Goal: Task Accomplishment & Management: Use online tool/utility

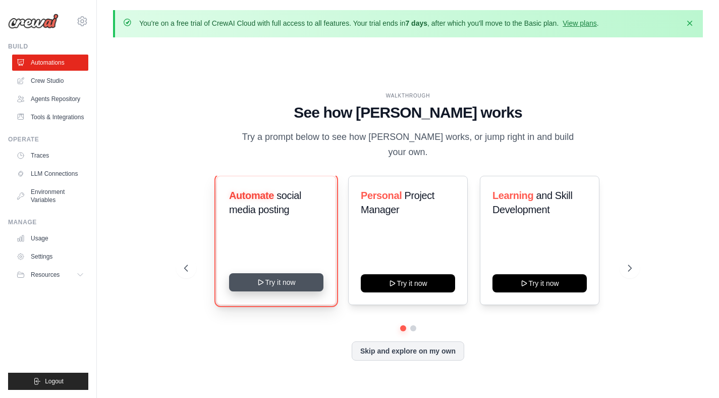
click at [270, 274] on button "Try it now" at bounding box center [276, 282] width 94 height 18
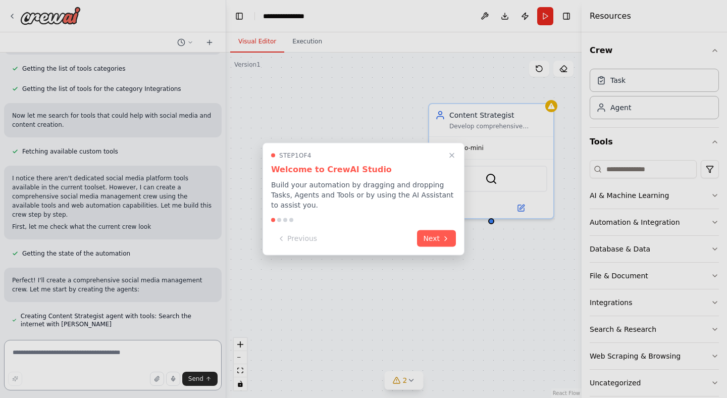
scroll to position [374, 0]
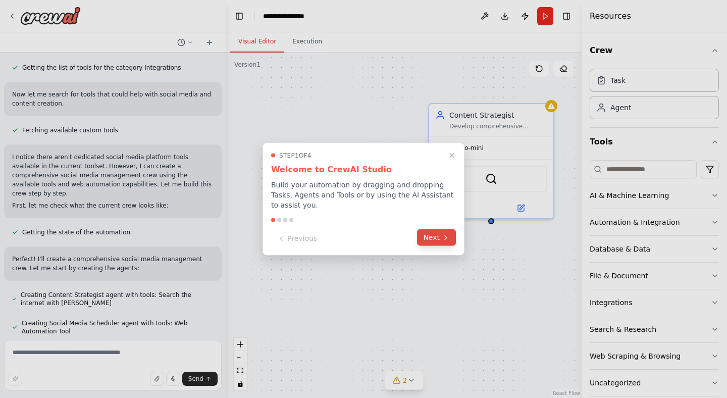
click at [423, 241] on button "Next" at bounding box center [436, 237] width 39 height 17
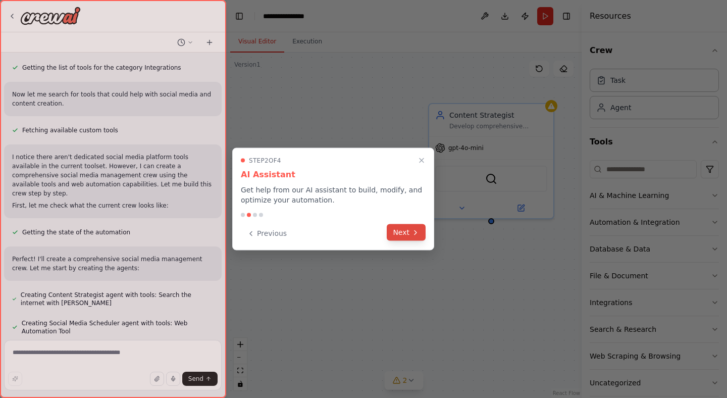
scroll to position [402, 0]
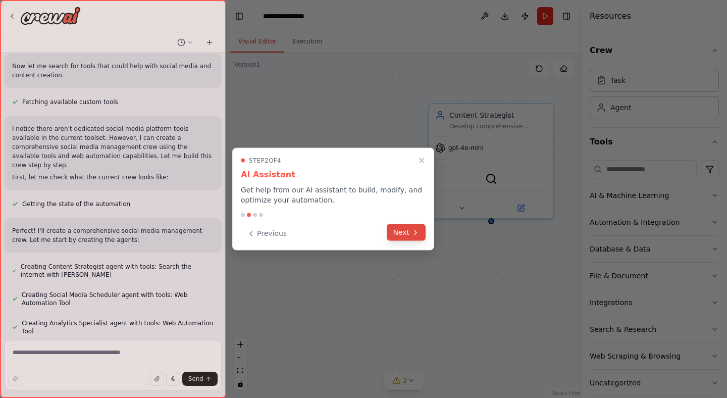
click at [410, 230] on button "Next" at bounding box center [406, 232] width 39 height 17
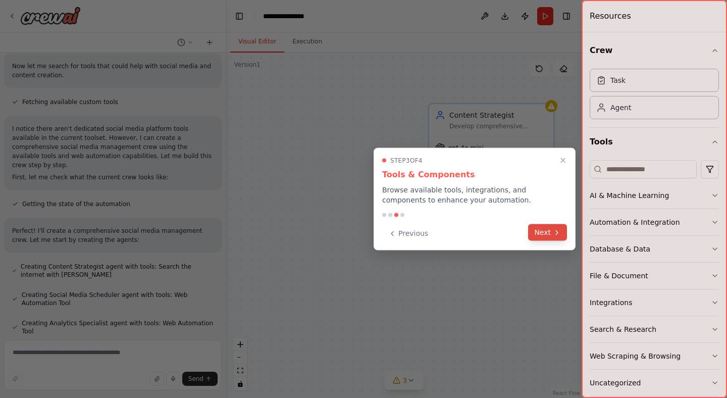
click at [548, 228] on button "Next" at bounding box center [547, 232] width 39 height 17
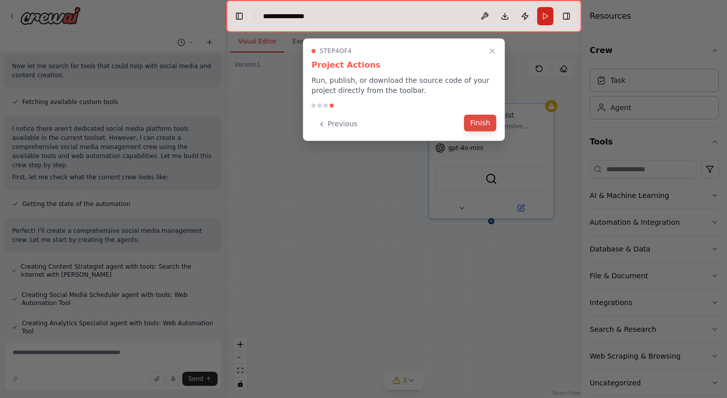
click at [489, 125] on button "Finish" at bounding box center [480, 123] width 32 height 17
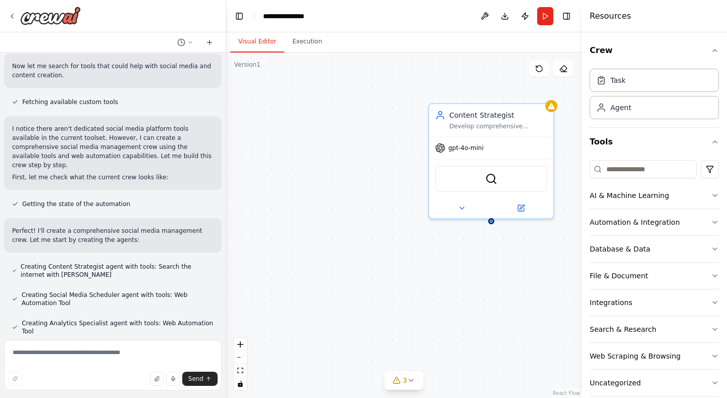
scroll to position [430, 0]
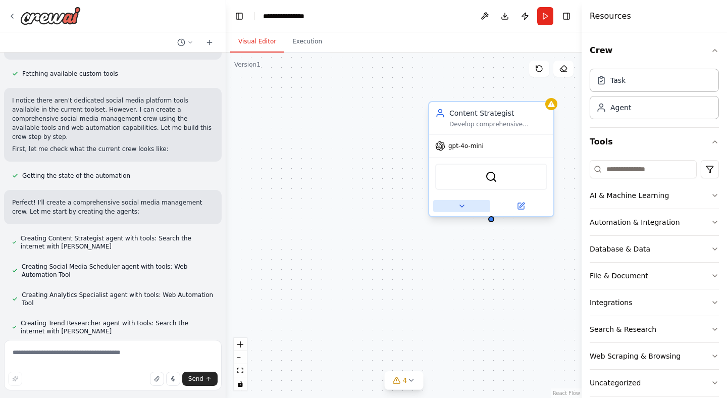
click at [464, 203] on icon at bounding box center [462, 206] width 8 height 8
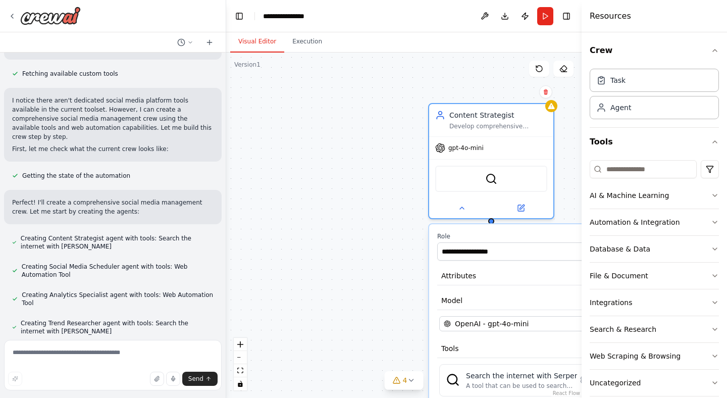
click at [374, 226] on div "**********" at bounding box center [403, 224] width 355 height 345
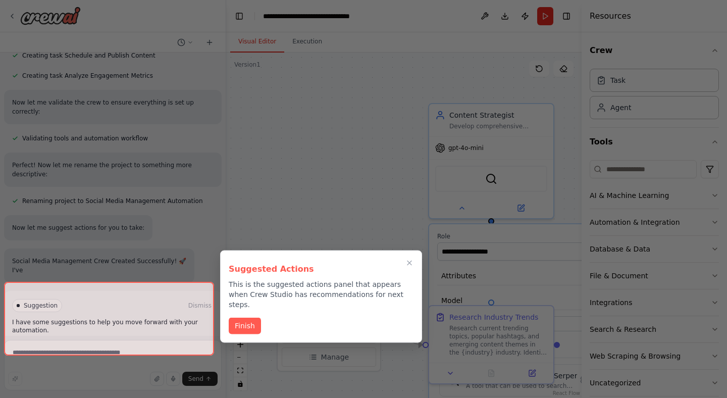
scroll to position [836, 0]
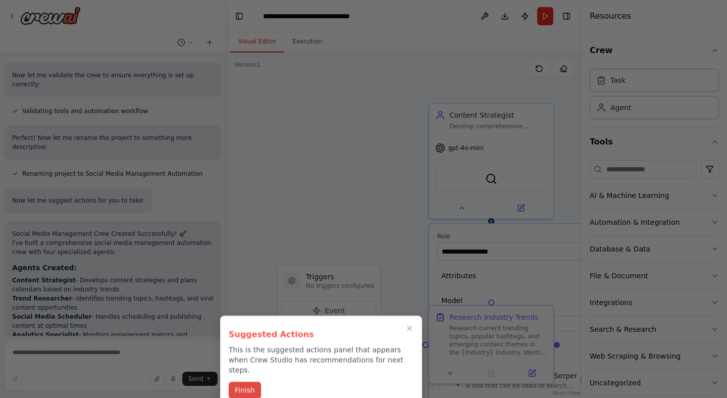
click at [257, 382] on button "Finish" at bounding box center [245, 390] width 32 height 17
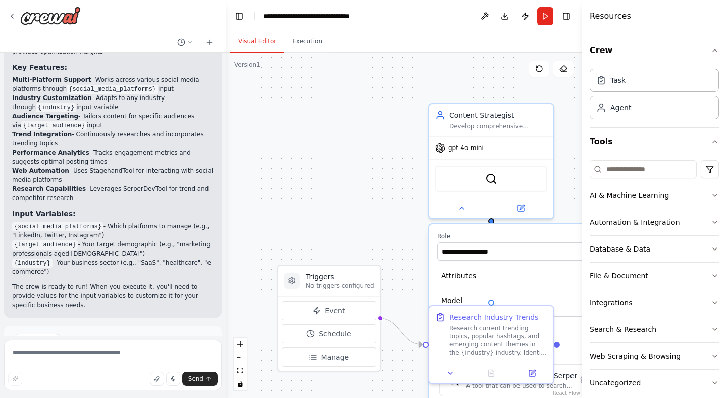
scroll to position [1282, 0]
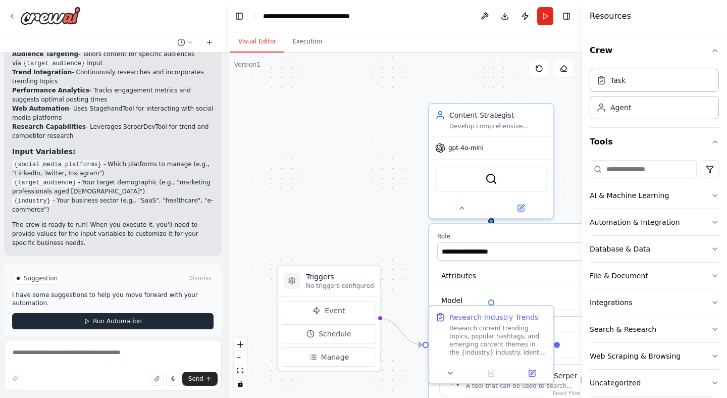
click at [151, 313] on button "Run Automation" at bounding box center [112, 321] width 201 height 16
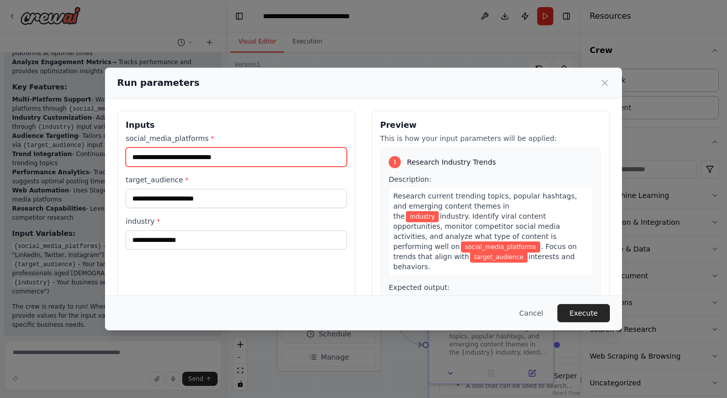
click at [226, 153] on input "social_media_platforms *" at bounding box center [236, 156] width 221 height 19
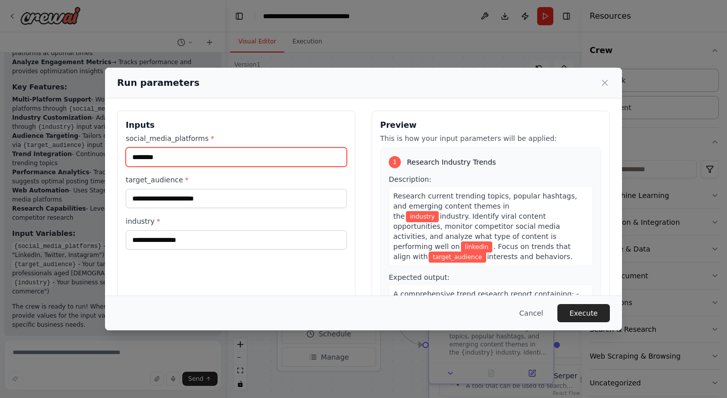
type input "********"
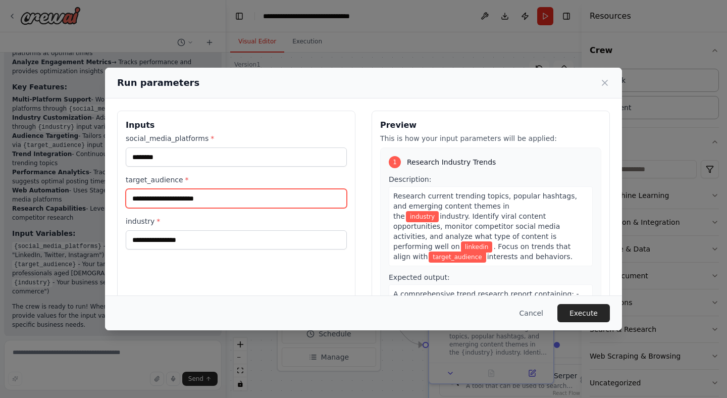
click at [261, 199] on input "target_audience *" at bounding box center [236, 198] width 221 height 19
type input "**********"
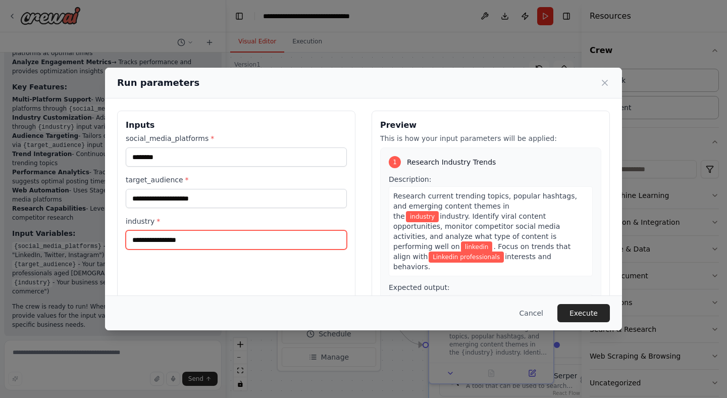
click at [242, 245] on input "industry *" at bounding box center [236, 239] width 221 height 19
type input "**********"
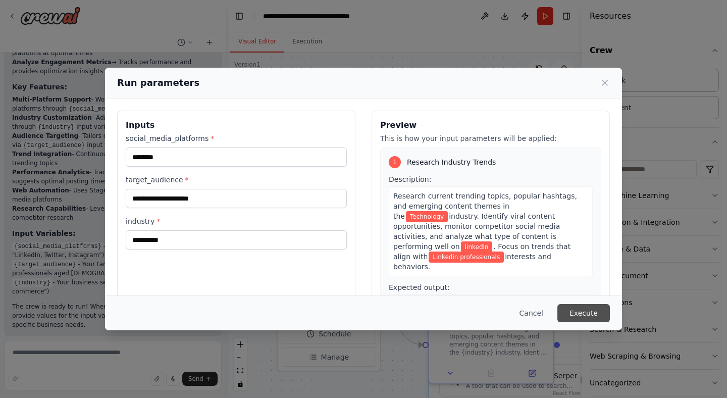
click at [595, 318] on button "Execute" at bounding box center [583, 313] width 52 height 18
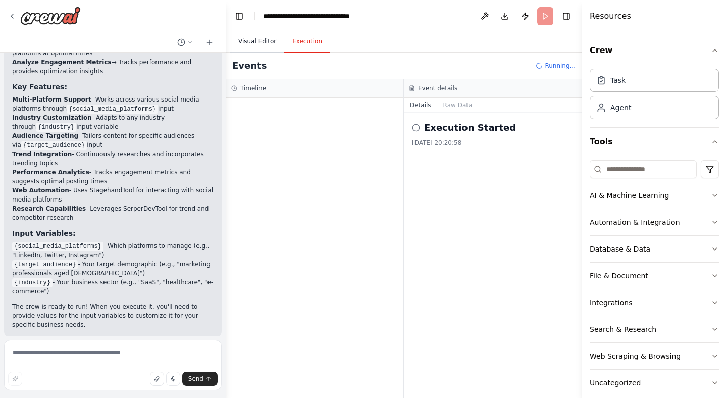
click at [266, 49] on button "Visual Editor" at bounding box center [257, 41] width 54 height 21
click at [299, 44] on button "Execution" at bounding box center [307, 41] width 46 height 21
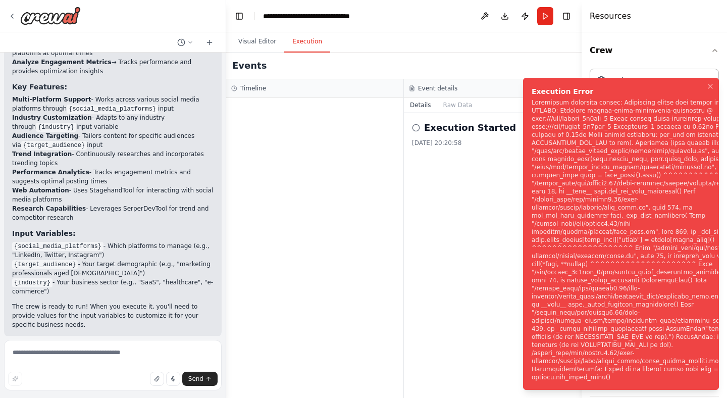
scroll to position [1282, 0]
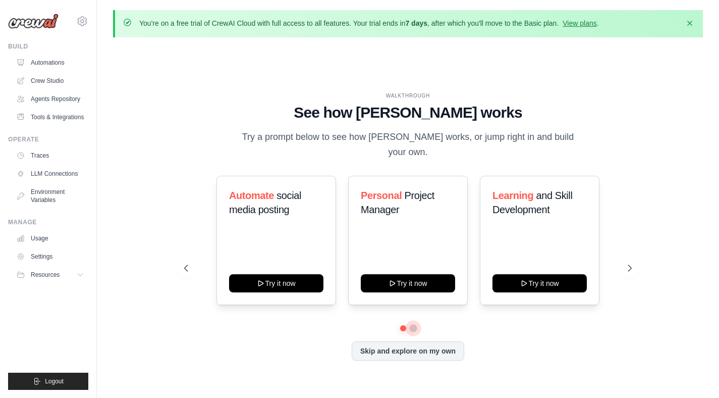
click at [414, 324] on button at bounding box center [413, 328] width 8 height 8
click at [399, 325] on button at bounding box center [402, 328] width 7 height 7
click at [70, 77] on link "Crew Studio" at bounding box center [51, 81] width 76 height 16
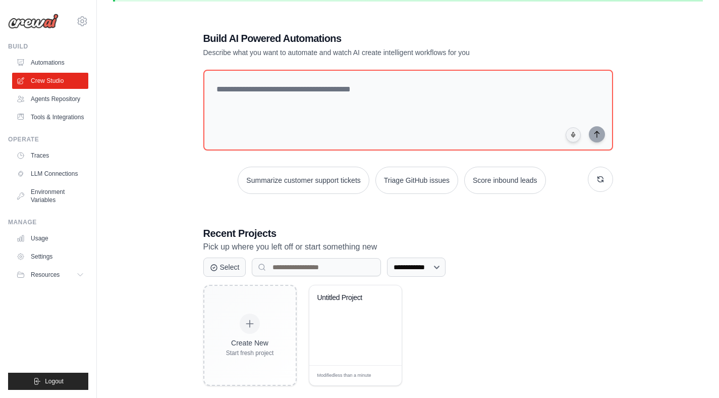
scroll to position [27, 0]
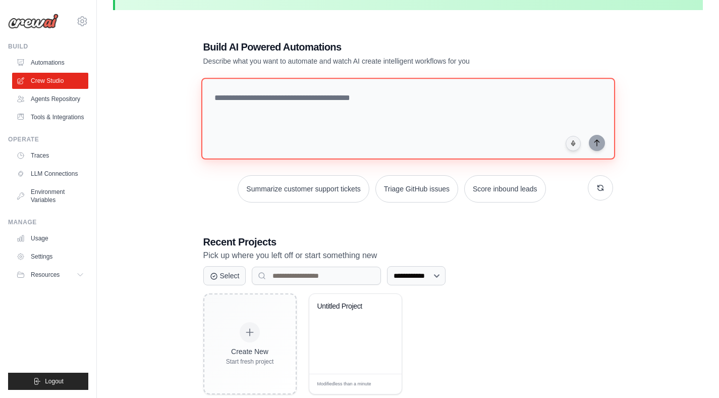
click at [328, 104] on textarea at bounding box center [408, 119] width 414 height 82
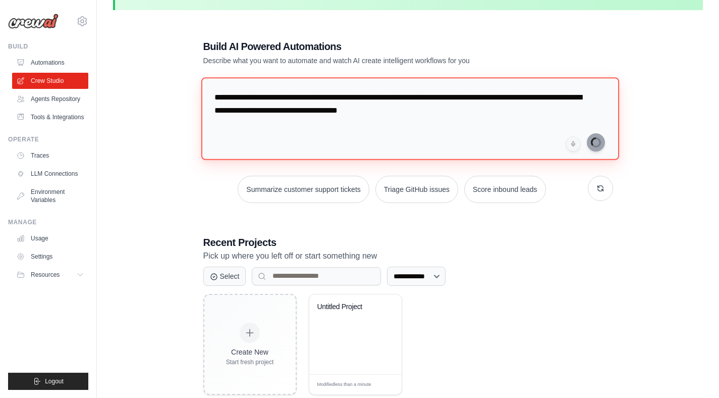
type textarea "**********"
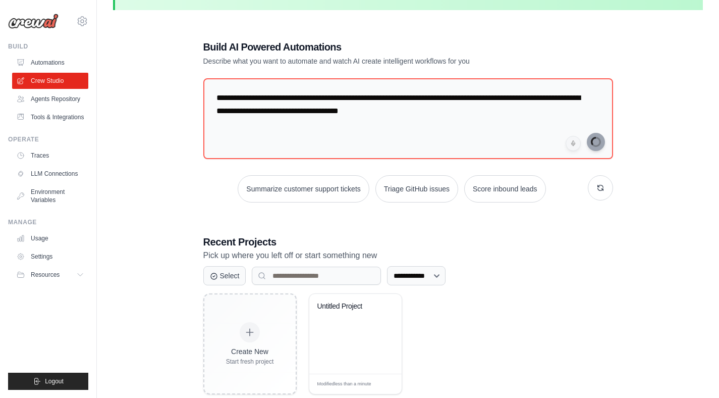
click at [61, 107] on ul "Automations Crew Studio Agents Repository Tools & Integrations" at bounding box center [50, 90] width 76 height 71
click at [61, 97] on link "Agents Repository" at bounding box center [51, 99] width 76 height 16
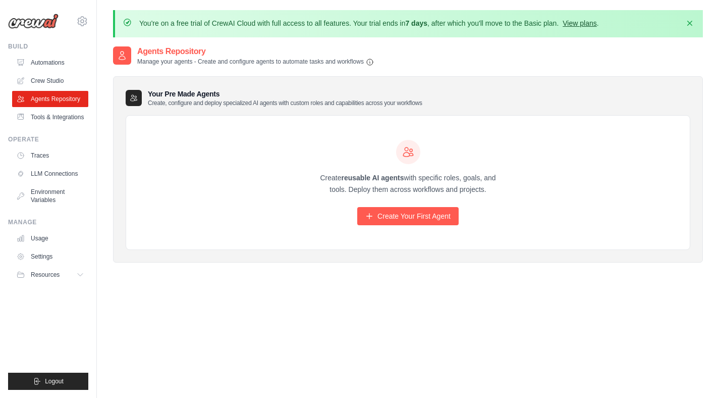
click at [585, 24] on link "View plans" at bounding box center [580, 23] width 34 height 8
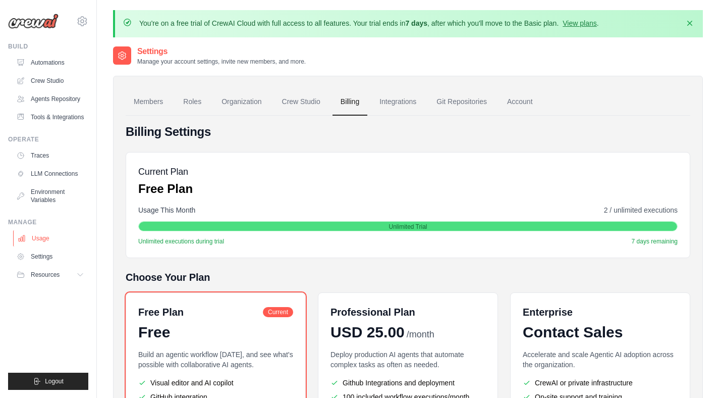
click at [50, 240] on link "Usage" at bounding box center [51, 238] width 76 height 16
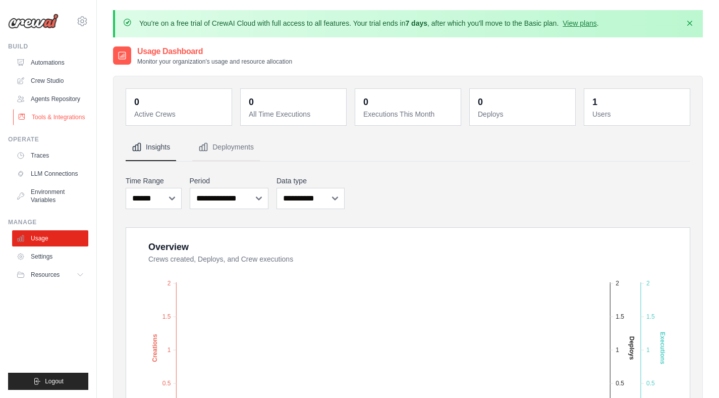
click at [60, 115] on link "Tools & Integrations" at bounding box center [51, 117] width 76 height 16
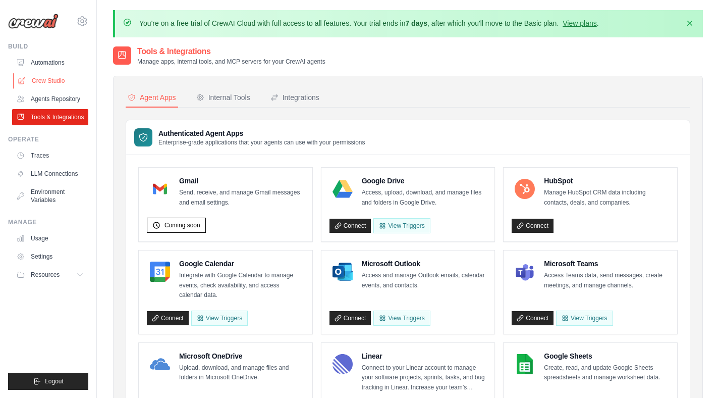
click at [69, 74] on link "Crew Studio" at bounding box center [51, 81] width 76 height 16
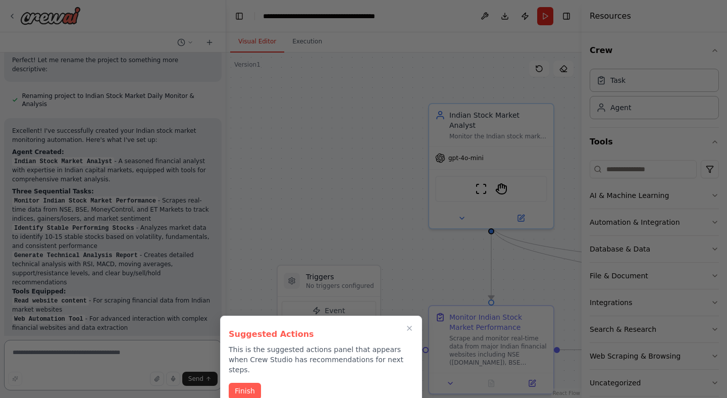
scroll to position [1106, 0]
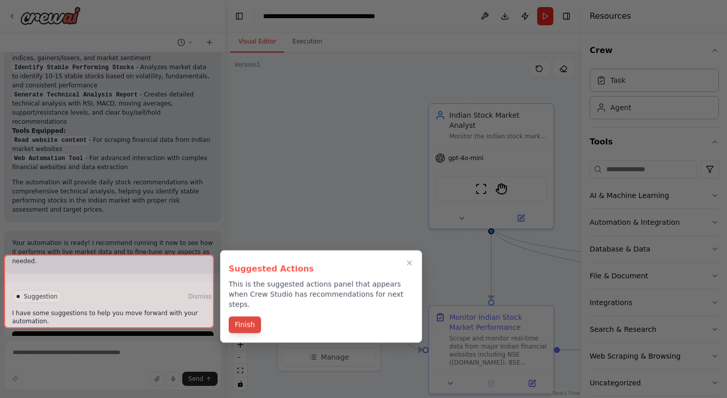
click at [245, 317] on button "Finish" at bounding box center [245, 325] width 32 height 17
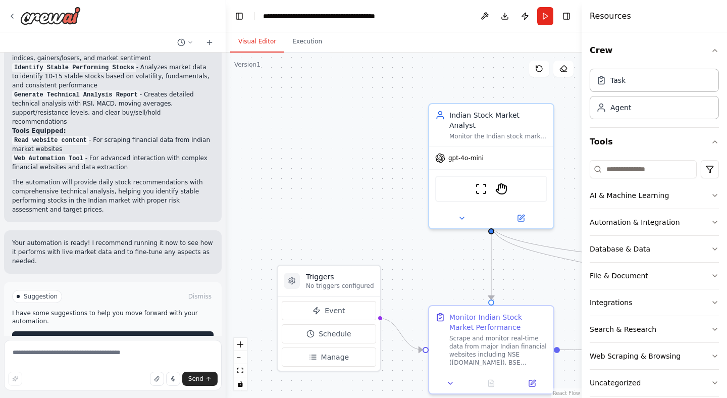
click at [137, 331] on button "Run Automation" at bounding box center [112, 339] width 201 height 16
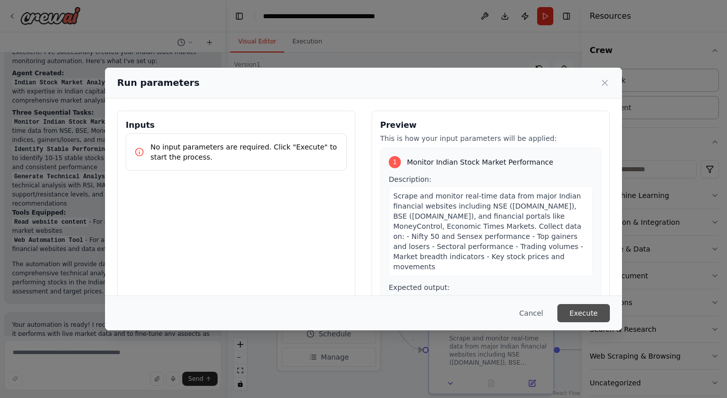
click at [575, 314] on button "Execute" at bounding box center [583, 313] width 52 height 18
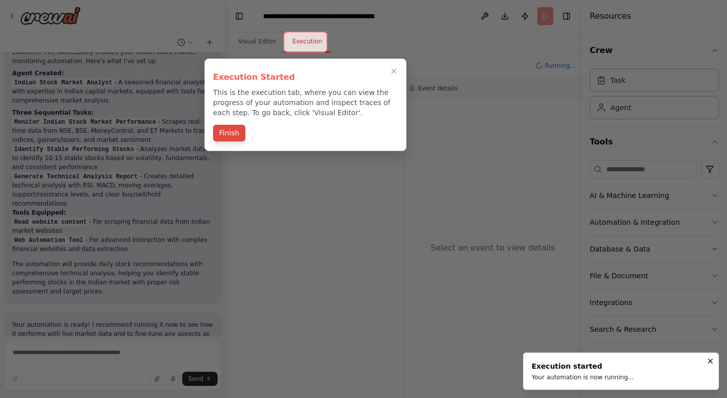
click at [228, 136] on button "Finish" at bounding box center [229, 133] width 32 height 17
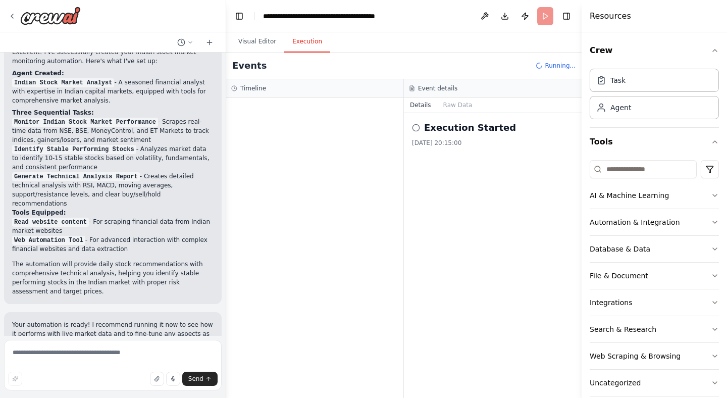
click at [464, 129] on h2 "Execution Started" at bounding box center [470, 128] width 92 height 14
click at [416, 128] on icon at bounding box center [416, 128] width 8 height 8
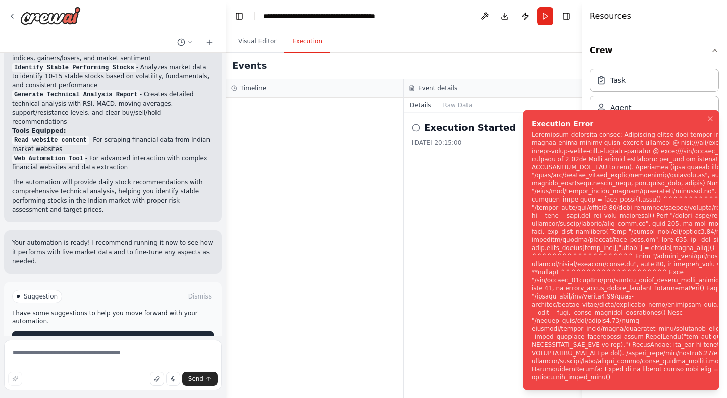
click at [157, 331] on button "Help fix error" at bounding box center [112, 339] width 201 height 16
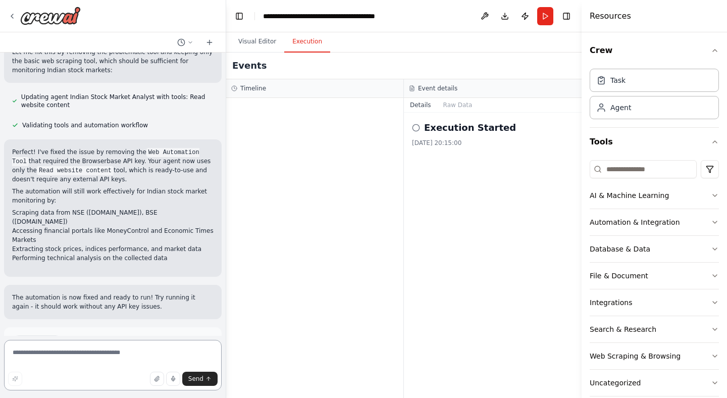
scroll to position [1429, 0]
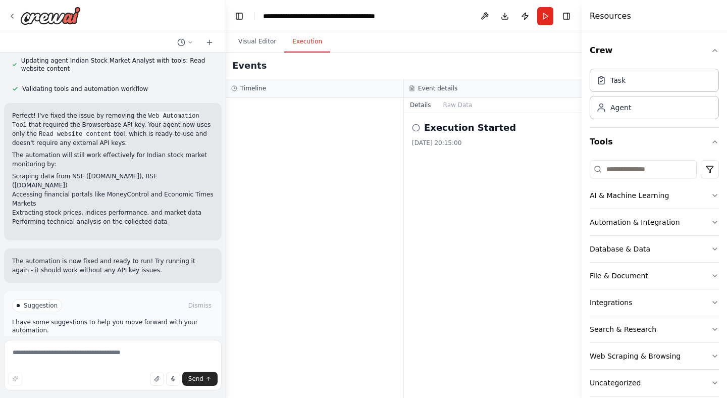
click at [131, 344] on span "Run Automation" at bounding box center [117, 348] width 49 height 8
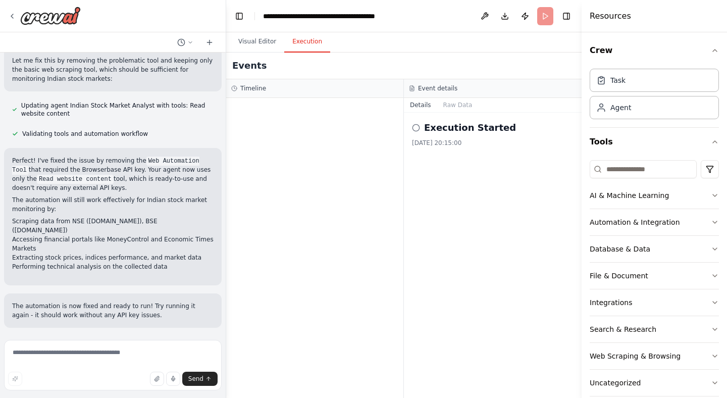
scroll to position [1347, 0]
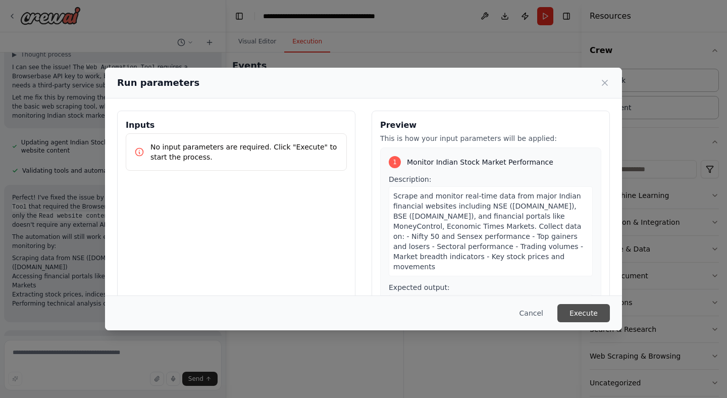
click at [591, 317] on button "Execute" at bounding box center [583, 313] width 52 height 18
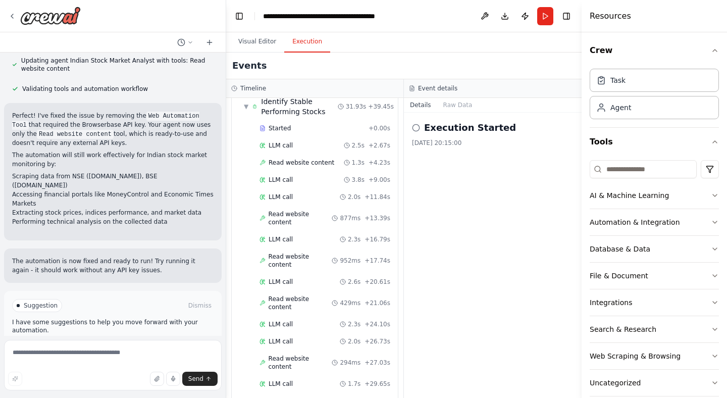
scroll to position [347, 0]
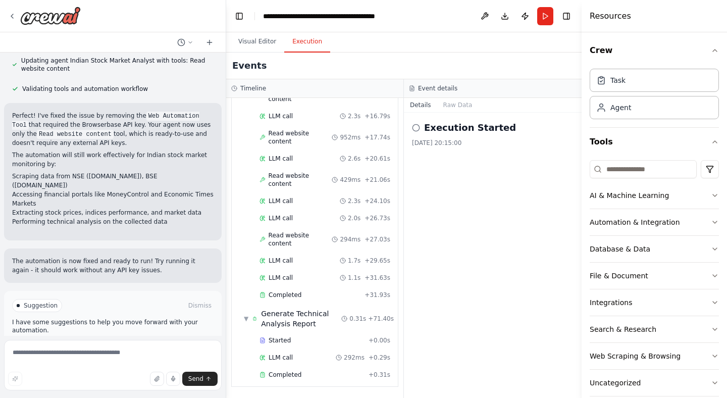
click at [94, 344] on span "Improve automation" at bounding box center [117, 348] width 62 height 8
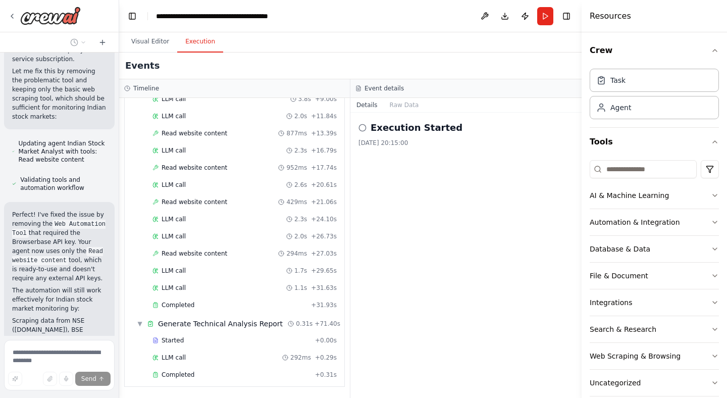
scroll to position [0, 0]
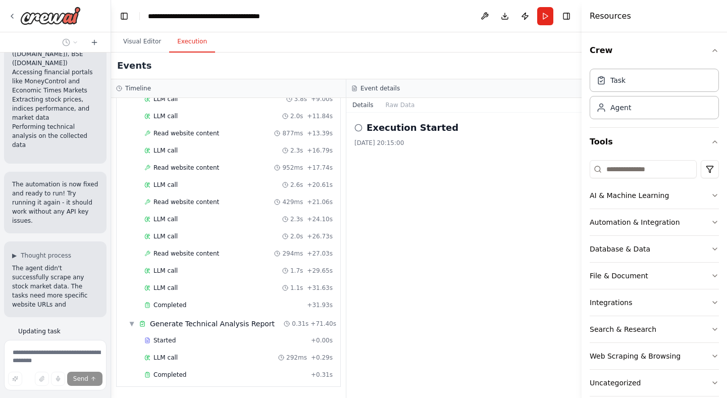
drag, startPoint x: 224, startPoint y: 304, endPoint x: 111, endPoint y: 311, distance: 113.3
click at [111, 311] on div "create an agent that monitors the indian stock market and recommends the stable…" at bounding box center [363, 199] width 727 height 398
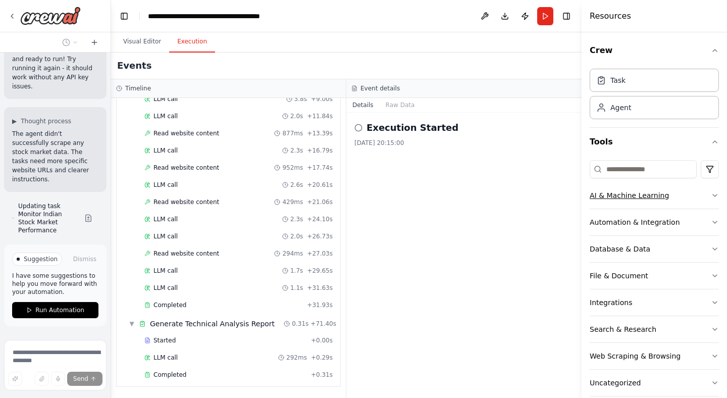
click at [681, 194] on button "AI & Machine Learning" at bounding box center [654, 195] width 129 height 26
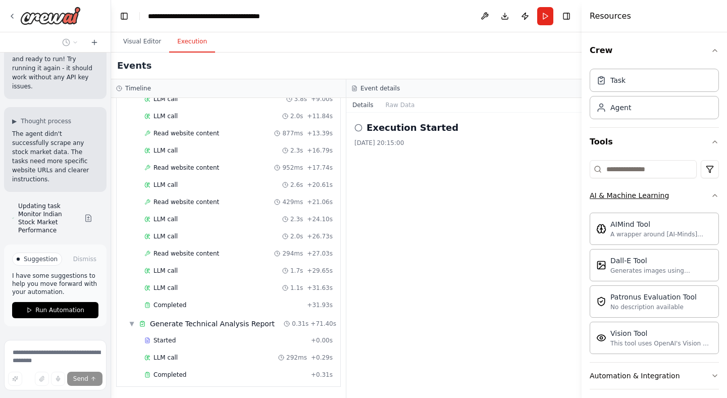
click at [681, 194] on button "AI & Machine Learning" at bounding box center [654, 195] width 129 height 26
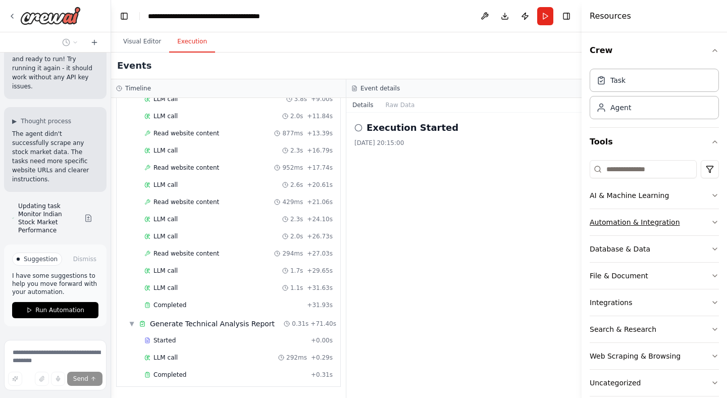
click at [676, 224] on button "Automation & Integration" at bounding box center [654, 222] width 129 height 26
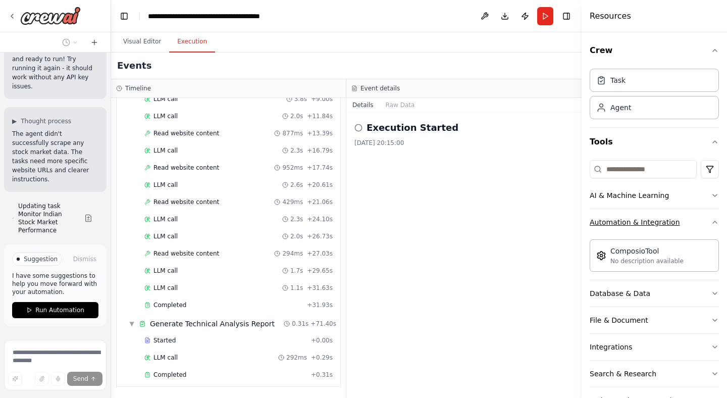
click at [676, 224] on button "Automation & Integration" at bounding box center [654, 222] width 129 height 26
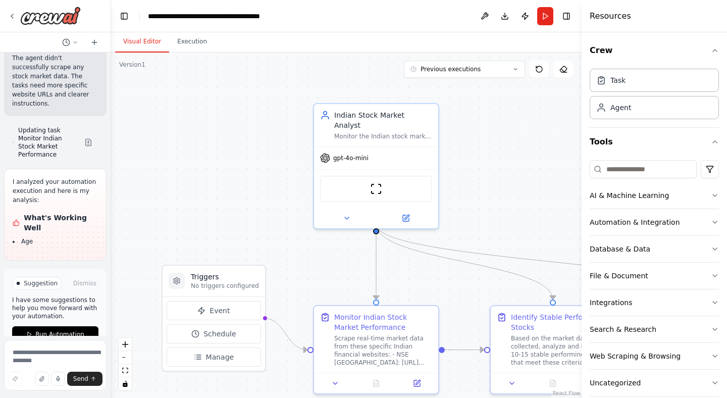
click at [129, 40] on button "Visual Editor" at bounding box center [142, 41] width 54 height 21
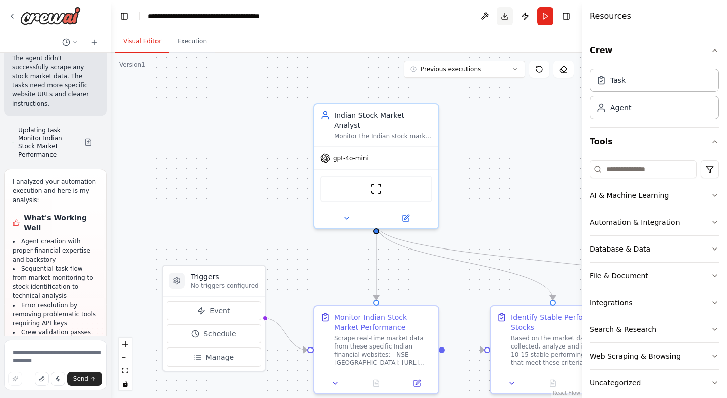
click at [506, 17] on button "Download" at bounding box center [505, 16] width 16 height 18
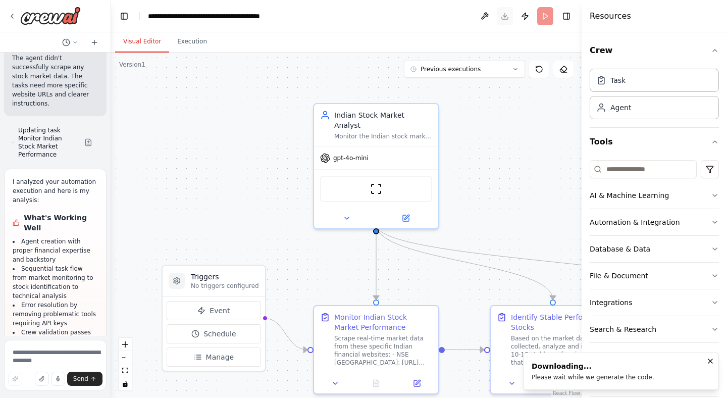
scroll to position [3044, 0]
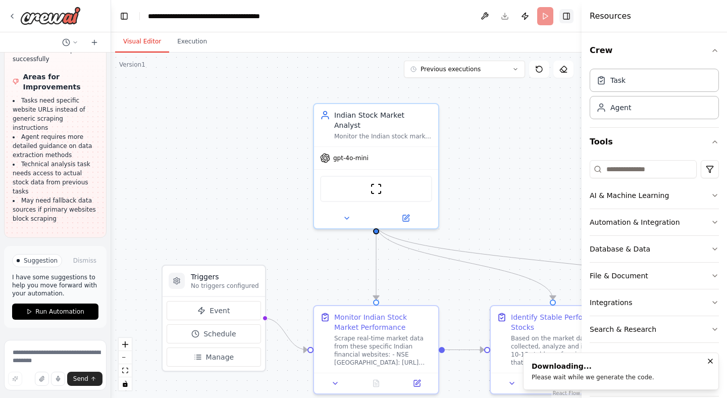
click at [566, 15] on button "Toggle Right Sidebar" at bounding box center [566, 16] width 14 height 14
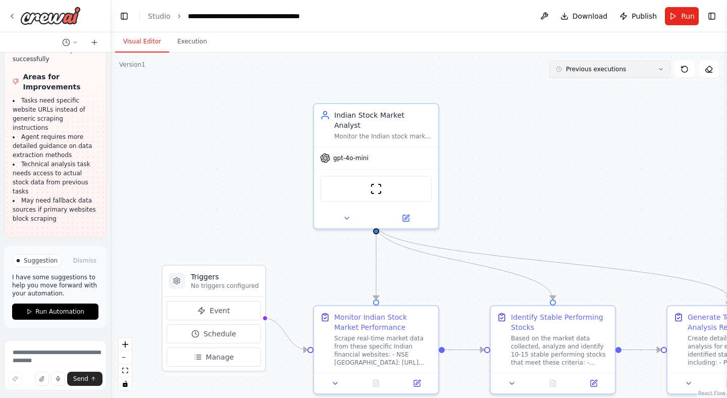
click at [658, 70] on icon at bounding box center [661, 69] width 6 height 6
click at [628, 93] on button "2m ago" at bounding box center [609, 88] width 121 height 16
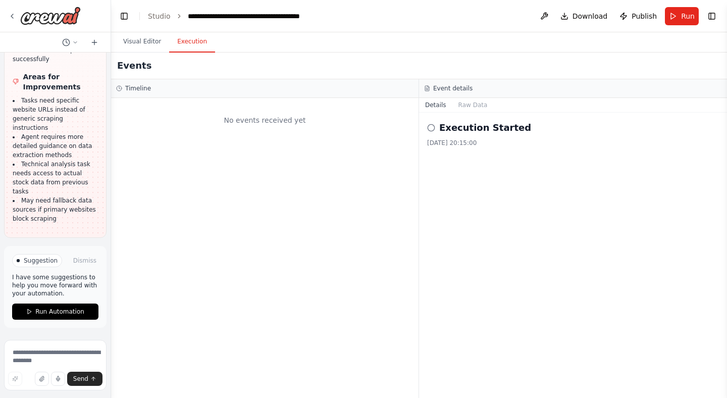
scroll to position [0, 0]
click at [188, 44] on button "Execution" at bounding box center [192, 41] width 46 height 21
click at [443, 129] on h2 "Execution Started" at bounding box center [485, 128] width 92 height 14
click at [432, 129] on icon at bounding box center [431, 128] width 8 height 8
click at [431, 125] on icon at bounding box center [431, 128] width 8 height 8
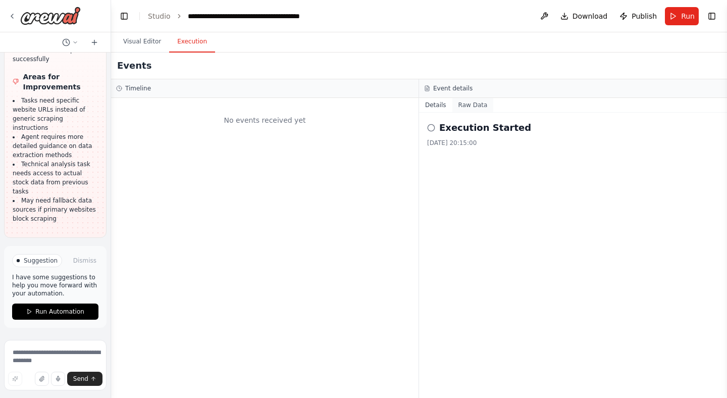
click at [467, 109] on button "Raw Data" at bounding box center [472, 105] width 41 height 14
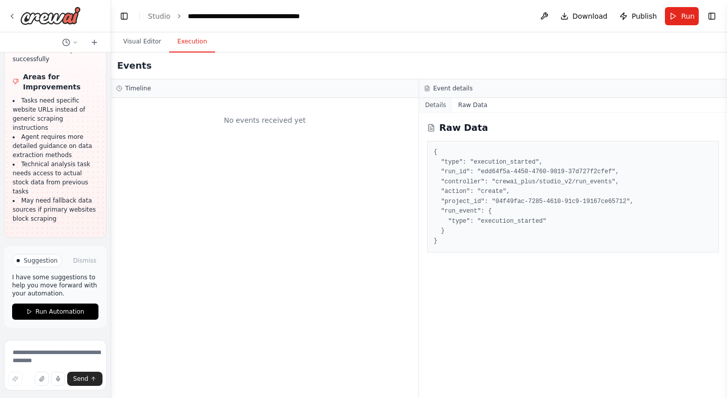
click at [444, 105] on button "Details" at bounding box center [435, 105] width 33 height 14
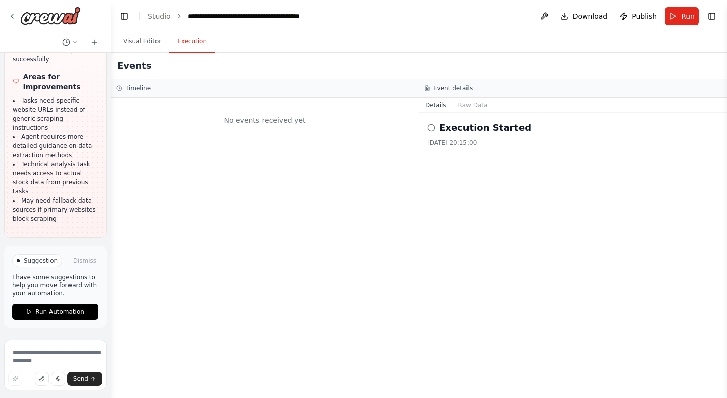
click at [160, 31] on header "**********" at bounding box center [419, 16] width 616 height 32
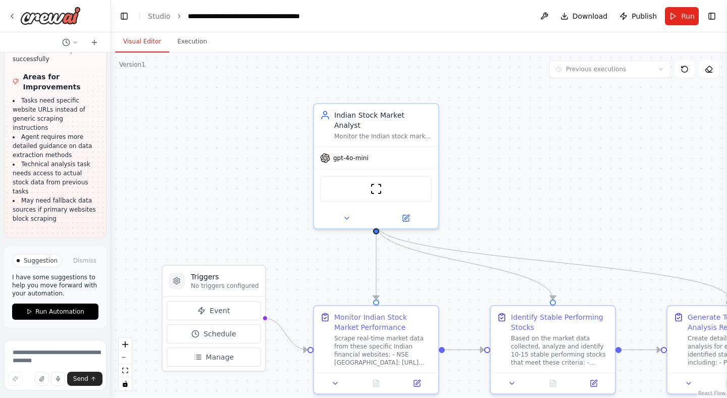
click at [141, 45] on button "Visual Editor" at bounding box center [142, 41] width 54 height 21
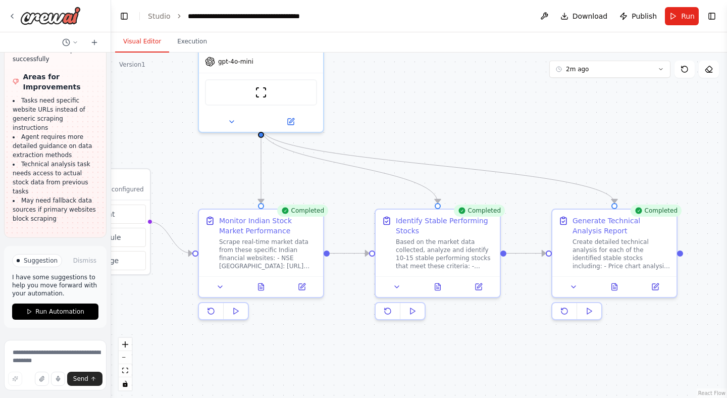
drag, startPoint x: 661, startPoint y: 222, endPoint x: 546, endPoint y: 126, distance: 150.1
click at [546, 126] on div ".deletable-edge-delete-btn { width: 20px; height: 20px; border: 0px solid #ffff…" at bounding box center [419, 224] width 616 height 345
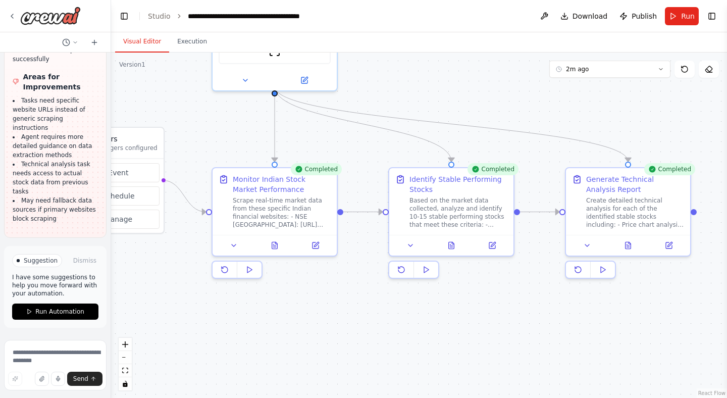
drag, startPoint x: 452, startPoint y: 360, endPoint x: 454, endPoint y: 317, distance: 43.4
click at [454, 317] on div ".deletable-edge-delete-btn { width: 20px; height: 20px; border: 0px solid #ffff…" at bounding box center [419, 224] width 616 height 345
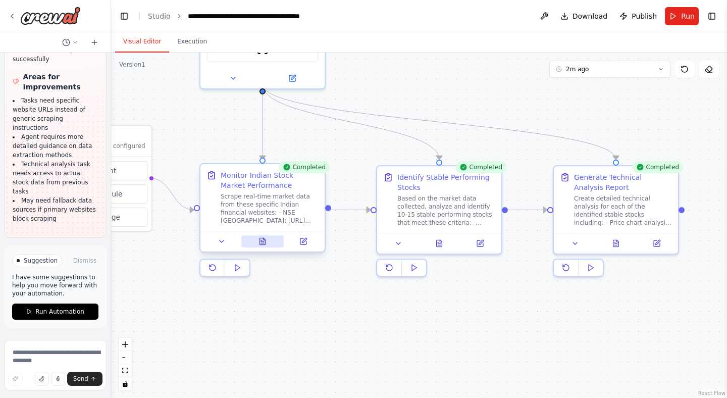
click at [261, 241] on icon at bounding box center [263, 241] width 6 height 7
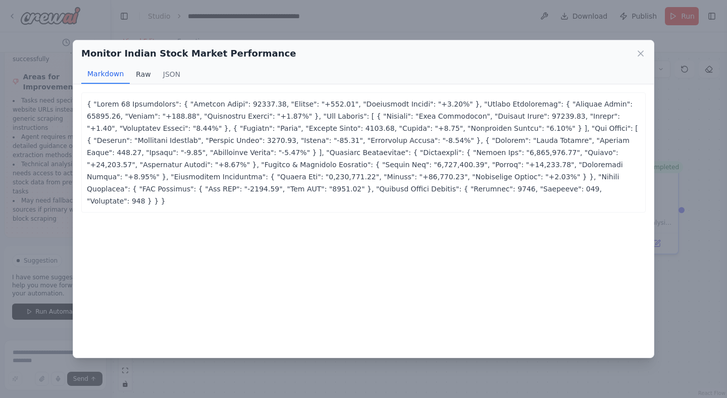
click at [142, 70] on button "Raw" at bounding box center [143, 74] width 27 height 19
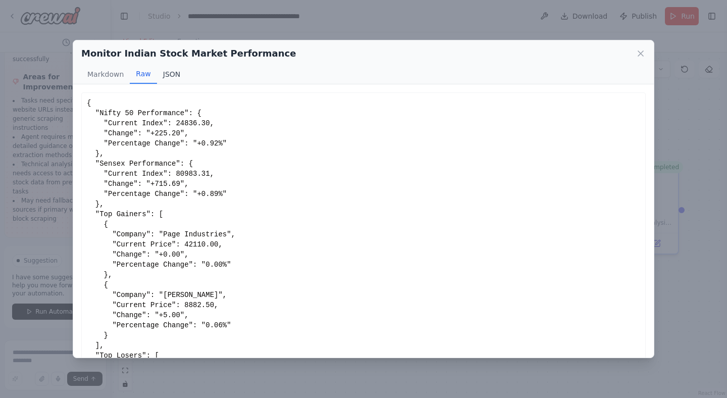
click at [171, 73] on button "JSON" at bounding box center [172, 74] width 30 height 19
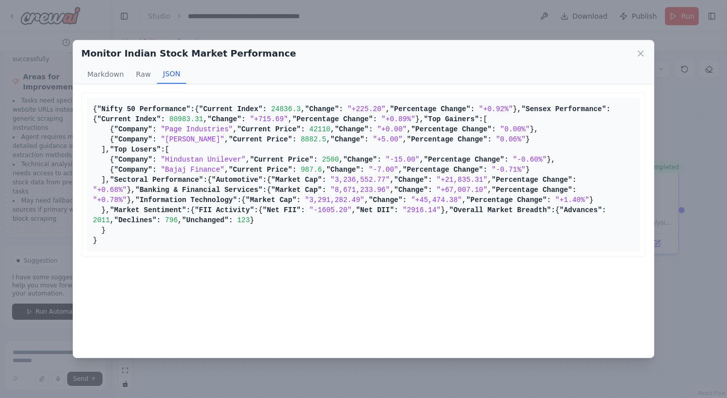
scroll to position [450, 0]
click at [642, 54] on icon at bounding box center [641, 53] width 10 height 10
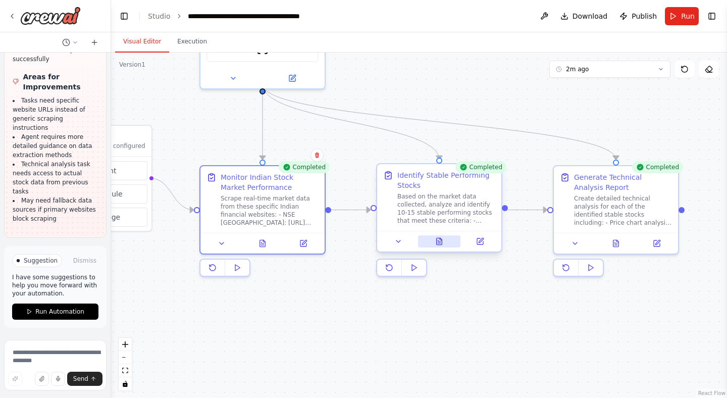
click at [431, 241] on button at bounding box center [439, 241] width 43 height 12
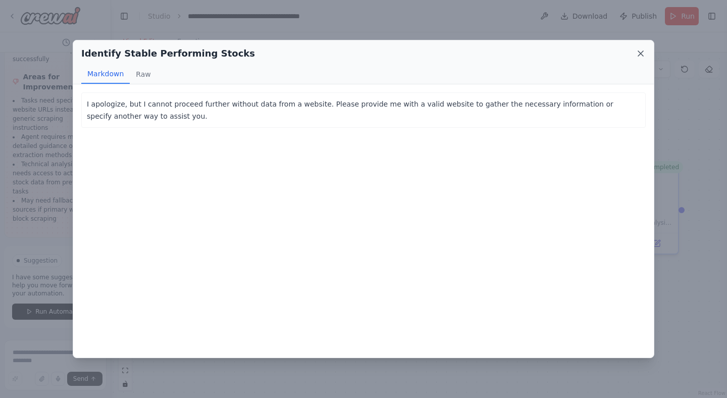
click at [639, 54] on icon at bounding box center [640, 53] width 5 height 5
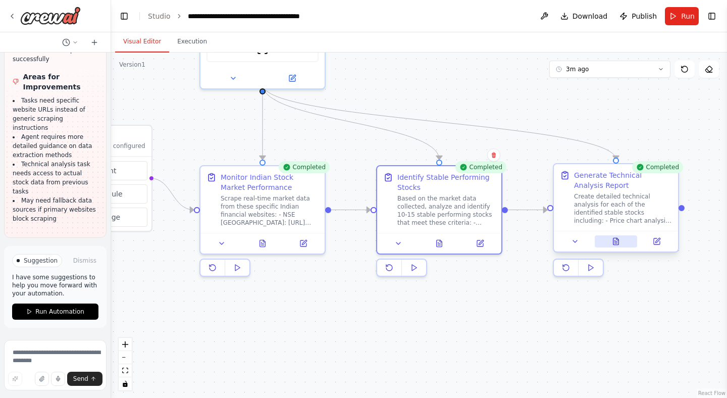
click at [616, 244] on icon at bounding box center [616, 241] width 6 height 7
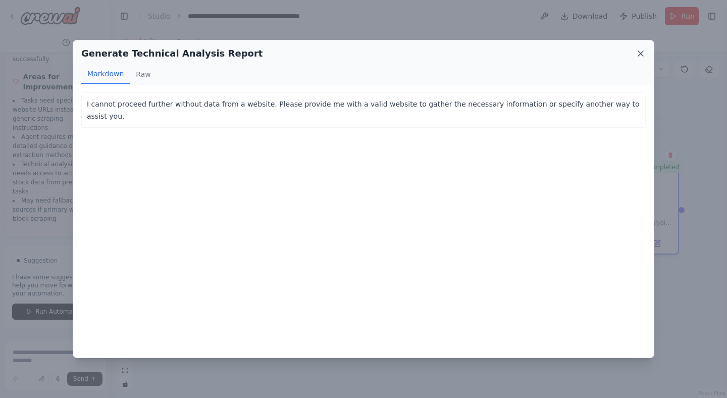
click at [636, 54] on icon at bounding box center [641, 53] width 10 height 10
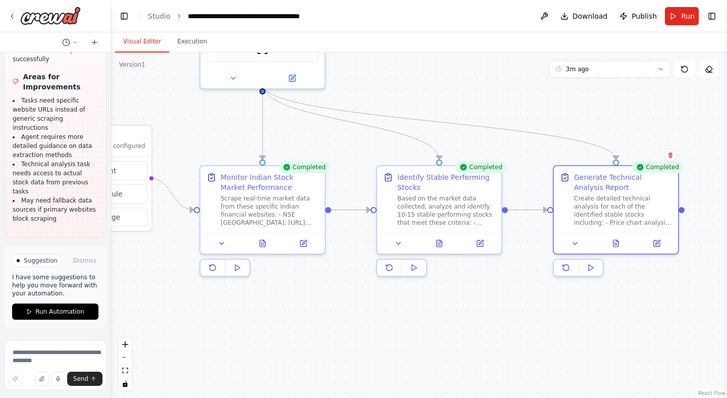
click at [321, 335] on div ".deletable-edge-delete-btn { width: 20px; height: 20px; border: 0px solid #ffff…" at bounding box center [419, 224] width 616 height 345
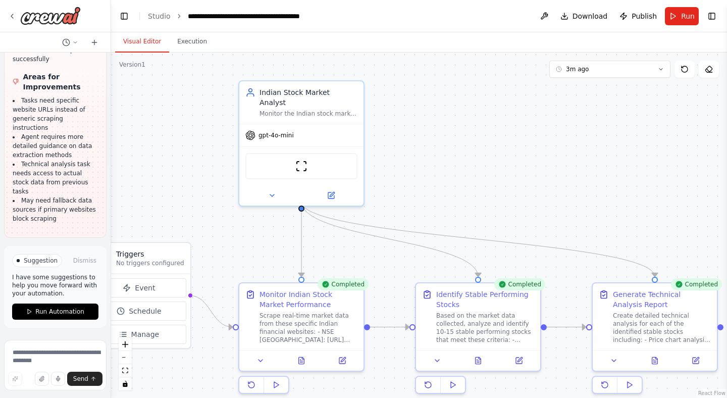
drag, startPoint x: 649, startPoint y: 116, endPoint x: 688, endPoint y: 233, distance: 123.4
click at [688, 233] on div ".deletable-edge-delete-btn { width: 20px; height: 20px; border: 0px solid #ffff…" at bounding box center [419, 224] width 616 height 345
click at [11, 18] on icon at bounding box center [12, 16] width 8 height 8
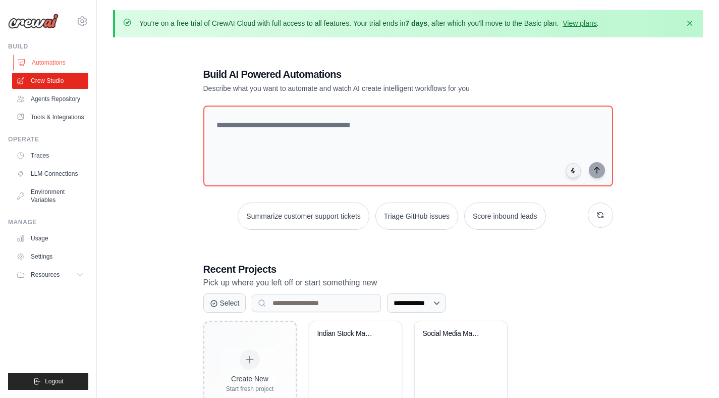
click at [66, 66] on link "Automations" at bounding box center [51, 63] width 76 height 16
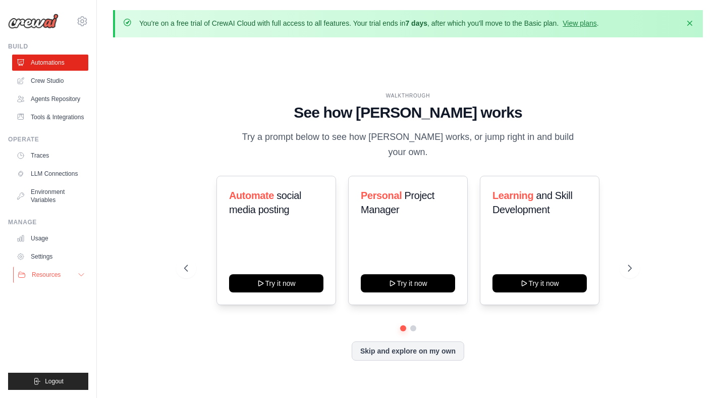
click at [49, 273] on span "Resources" at bounding box center [46, 275] width 29 height 8
click at [63, 343] on span "Video Tutorials" at bounding box center [56, 340] width 40 height 8
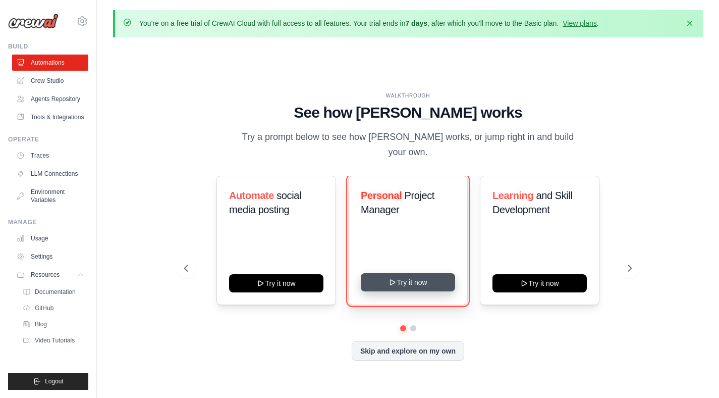
click at [432, 275] on button "Try it now" at bounding box center [408, 282] width 94 height 18
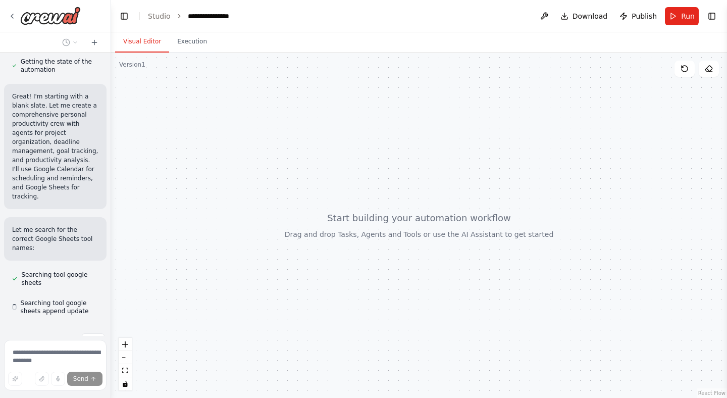
scroll to position [546, 0]
